Goal: Find contact information: Find contact information

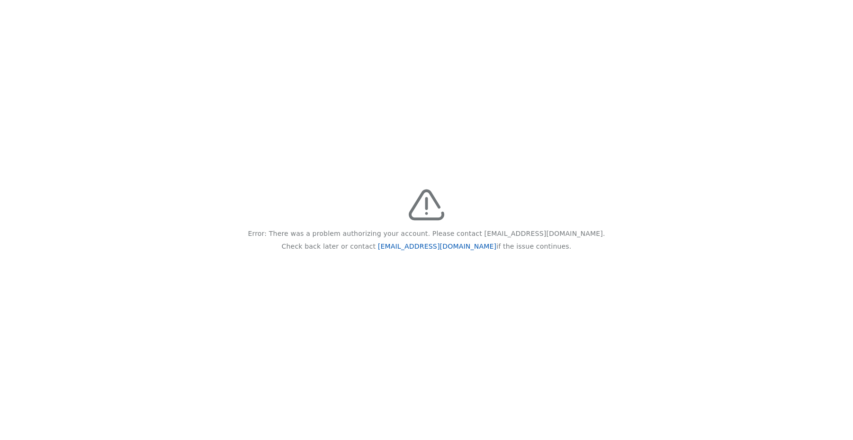
click at [424, 247] on link "feedback@recidiviz.org" at bounding box center [437, 246] width 118 height 8
